Goal: Task Accomplishment & Management: Manage account settings

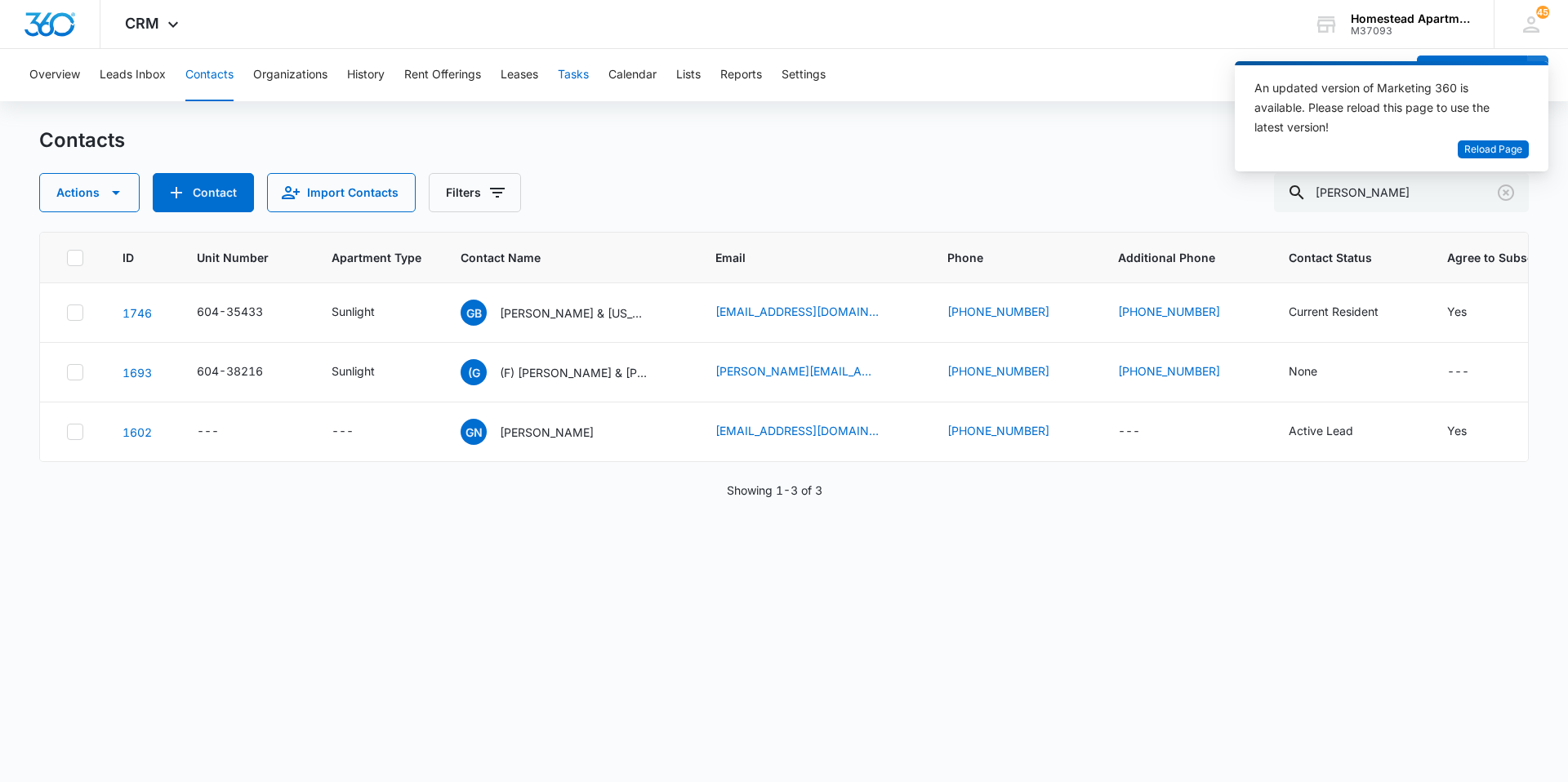
click at [570, 77] on button "Tasks" at bounding box center [572, 75] width 31 height 52
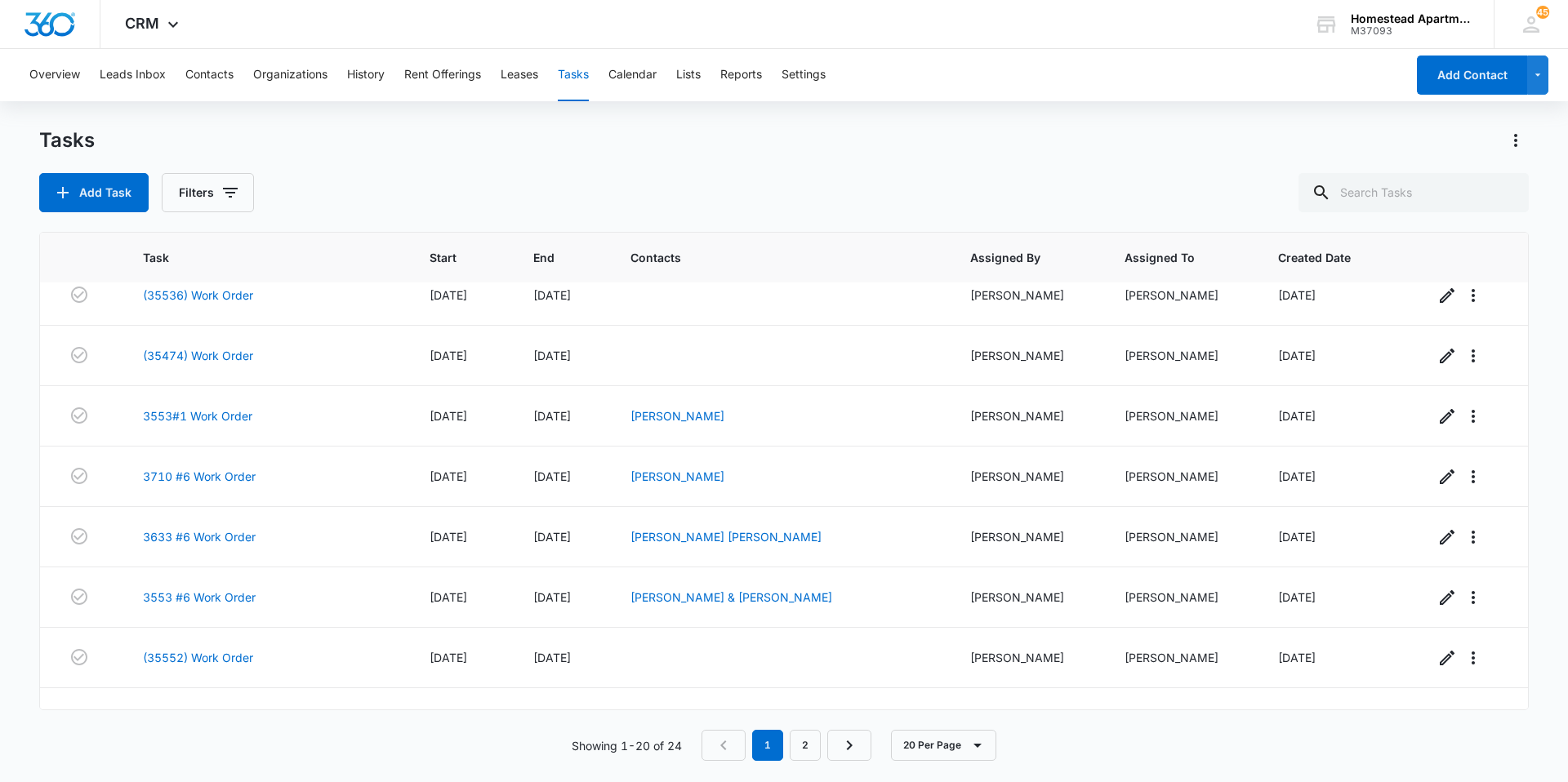
scroll to position [811, 0]
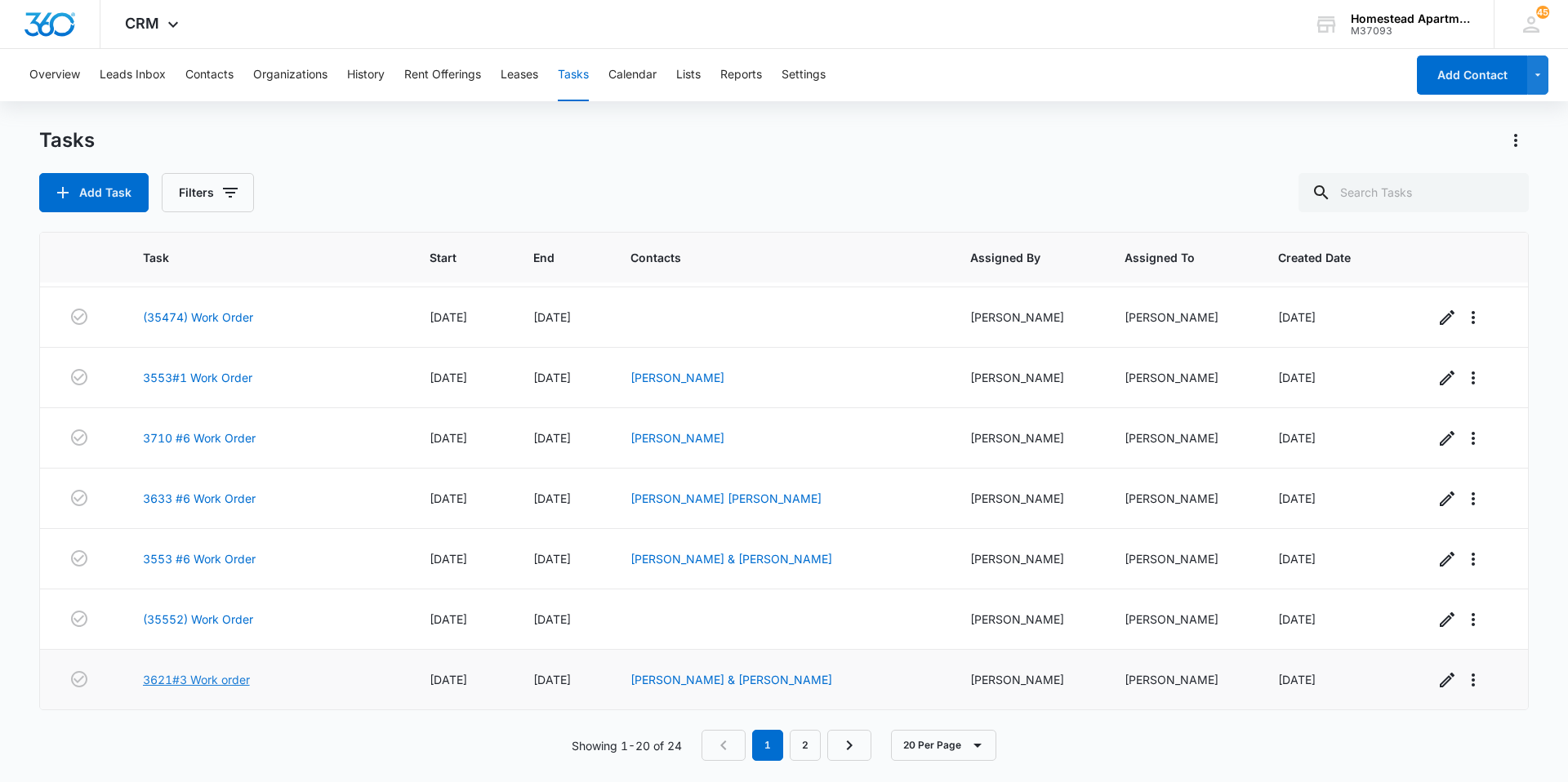
click at [224, 673] on link "3621#3 Work order" at bounding box center [196, 679] width 107 height 17
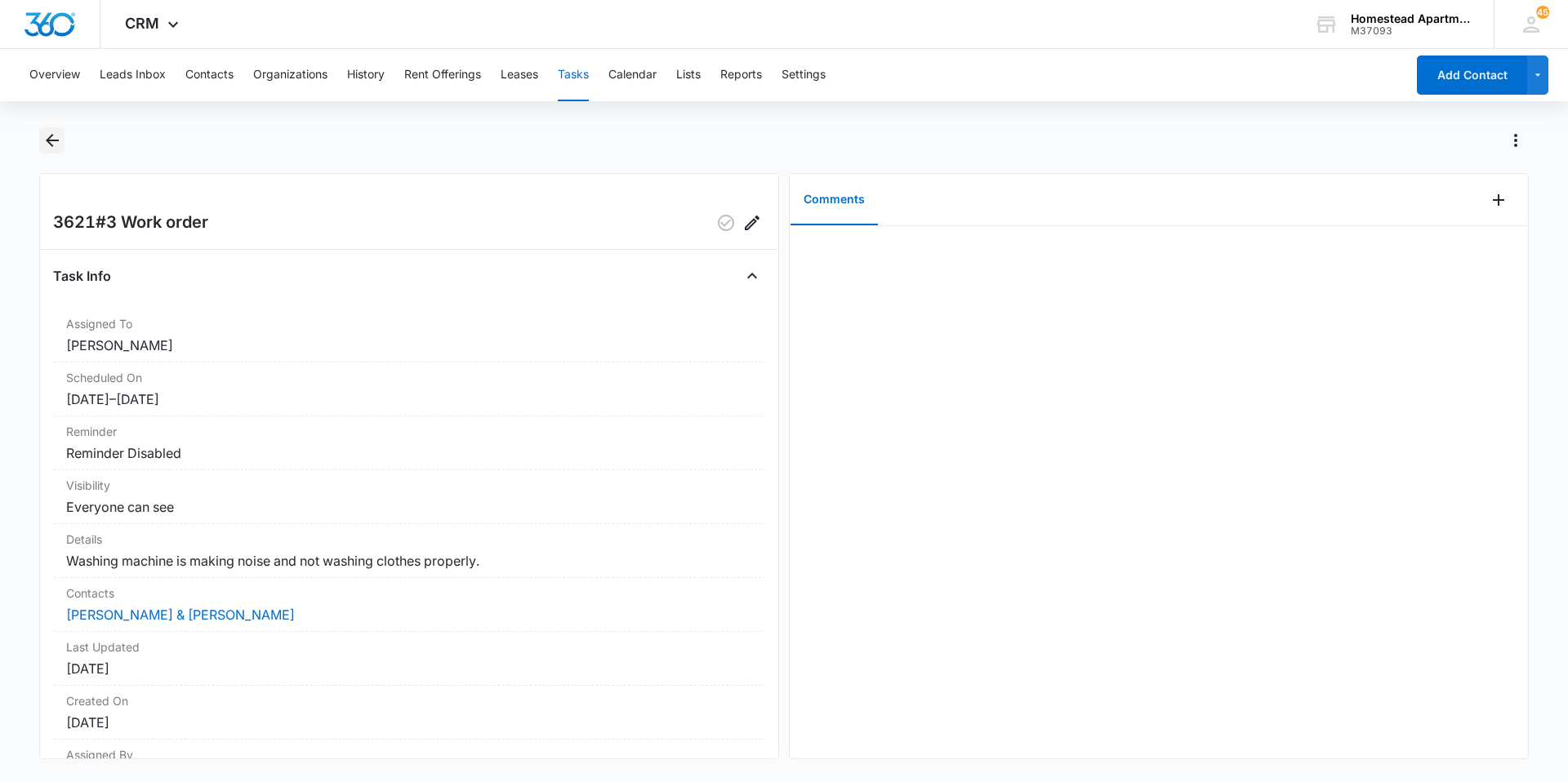
click at [52, 150] on button "Back" at bounding box center [51, 141] width 25 height 26
